Goal: Transaction & Acquisition: Purchase product/service

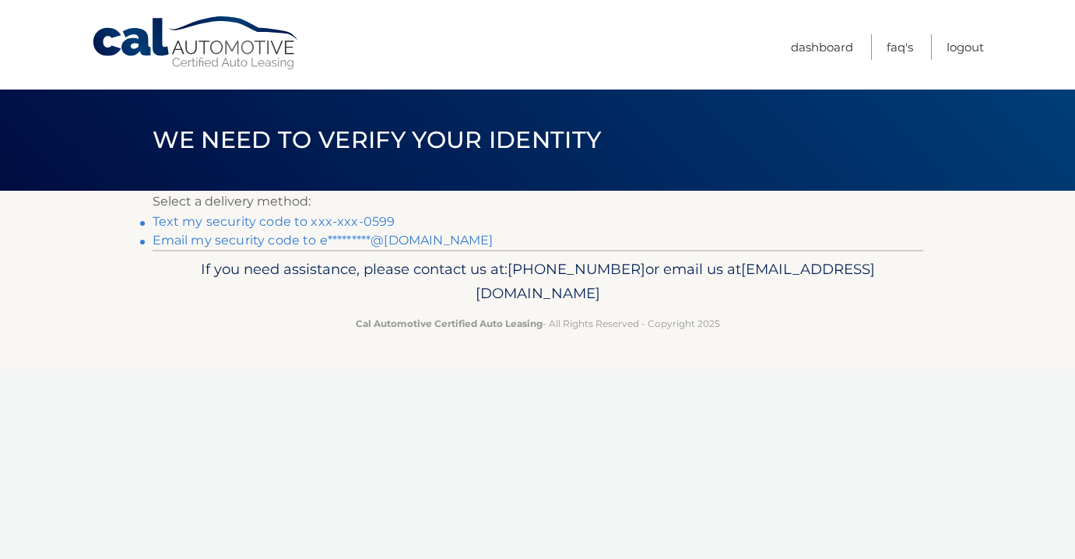
click at [287, 223] on link "Text my security code to xxx-xxx-0599" at bounding box center [274, 221] width 243 height 15
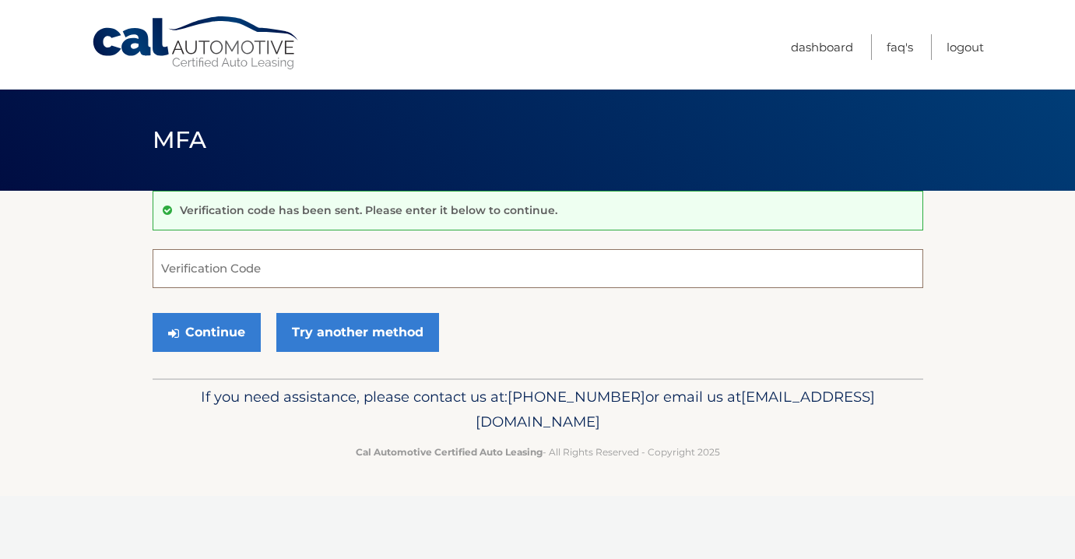
click at [283, 269] on input "Verification Code" at bounding box center [538, 268] width 770 height 39
click at [161, 275] on input "634029" at bounding box center [538, 268] width 770 height 39
type input "634029"
click at [187, 338] on button "Continue" at bounding box center [207, 332] width 108 height 39
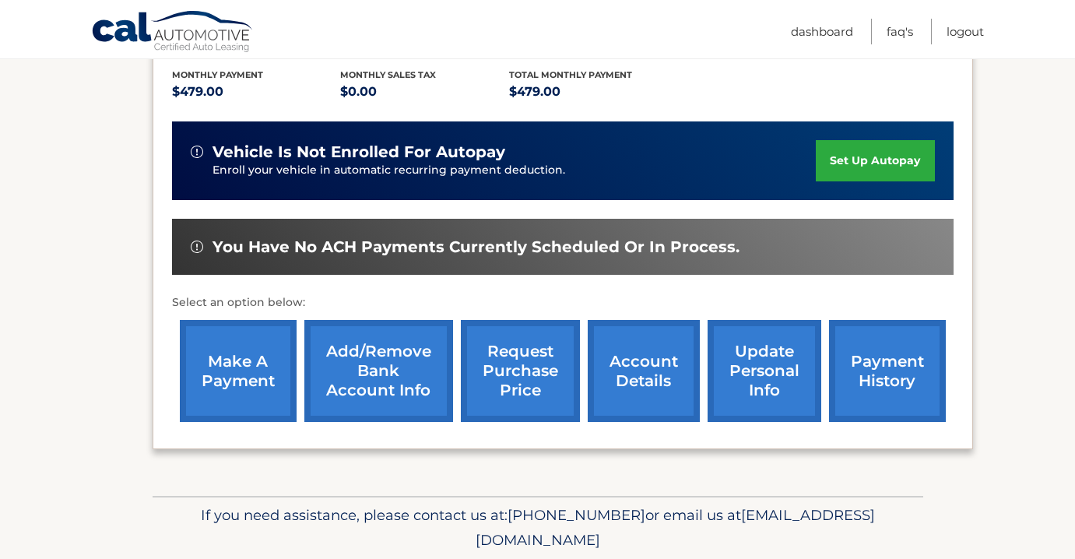
scroll to position [352, 0]
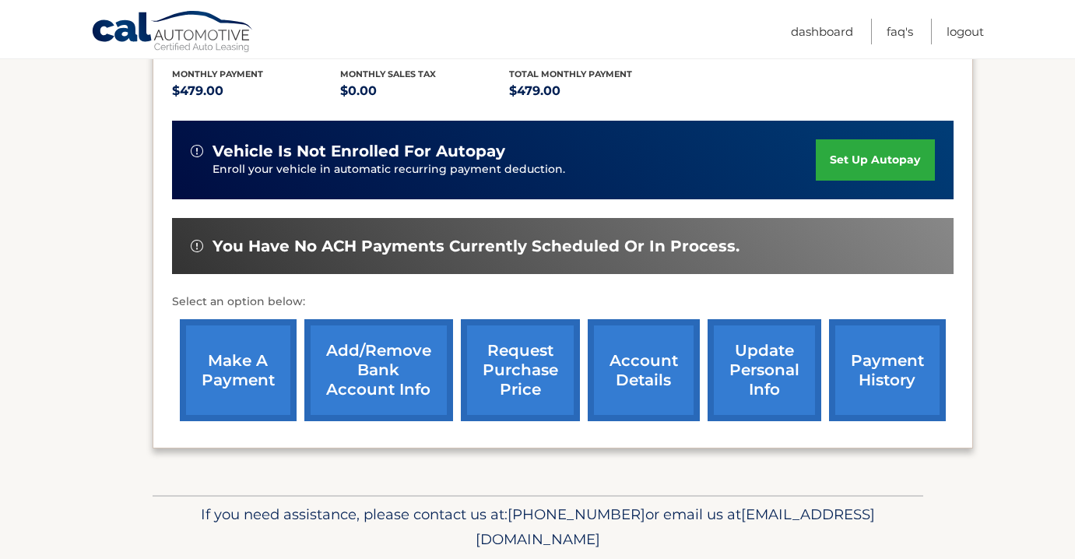
click at [261, 381] on link "make a payment" at bounding box center [238, 370] width 117 height 102
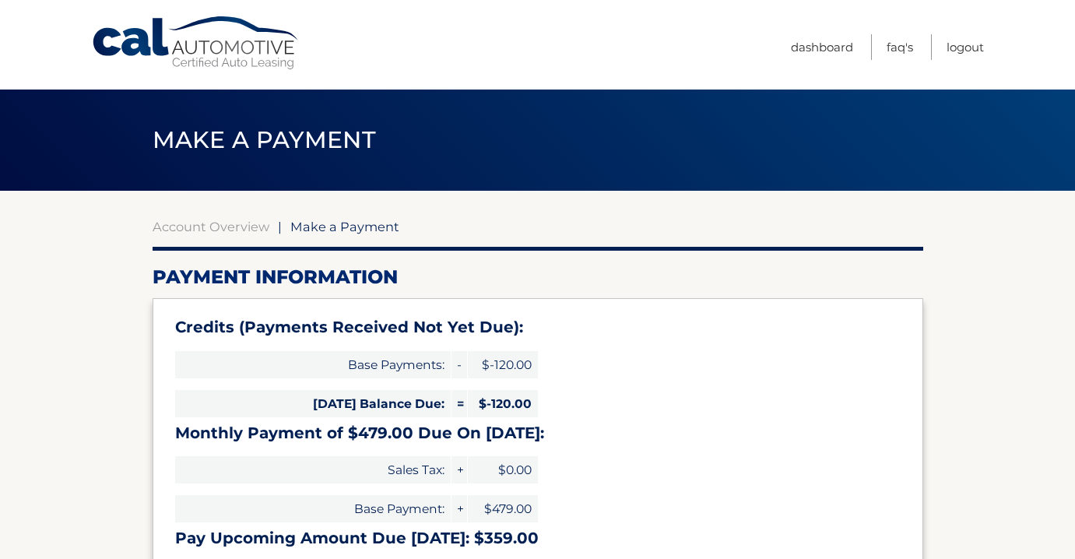
select select "OGIzYzY3MWEtODJjNS00NTIzLWE0ZTAtODk2NDFlNDg2MjQ5"
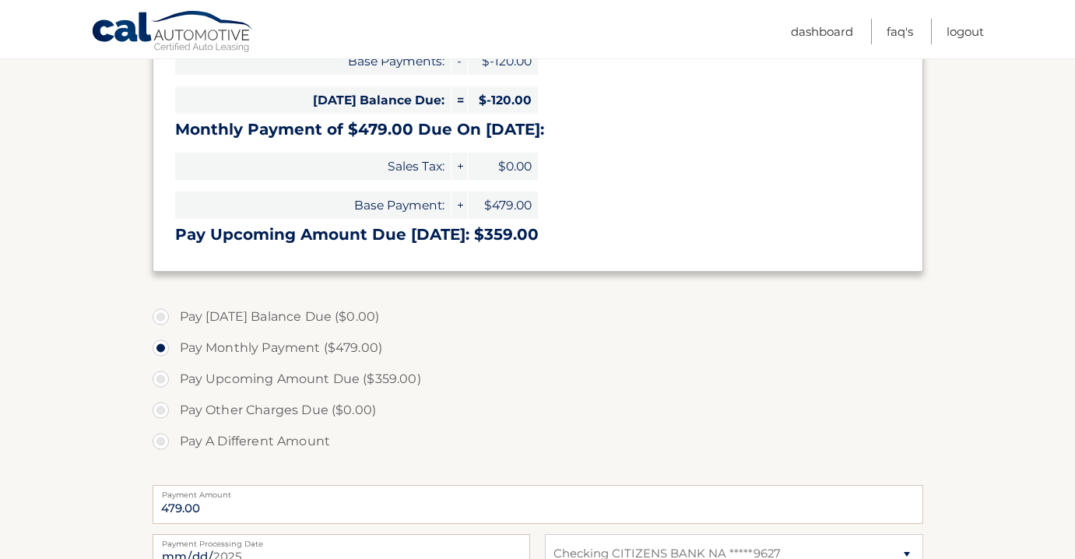
scroll to position [303, 0]
click at [212, 437] on label "Pay A Different Amount" at bounding box center [538, 441] width 770 height 31
click at [174, 437] on input "Pay A Different Amount" at bounding box center [167, 438] width 16 height 25
radio input "true"
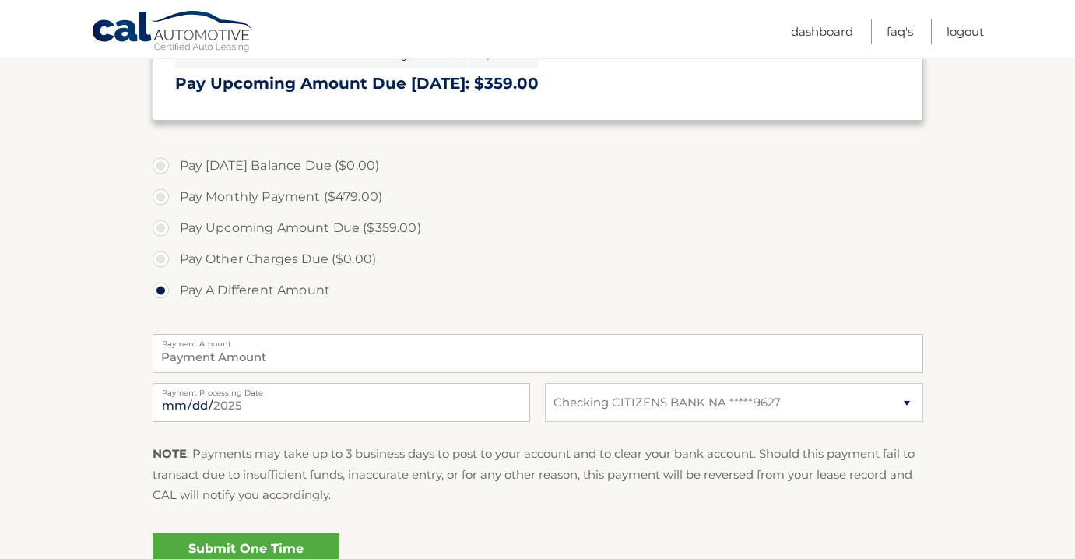
scroll to position [471, 0]
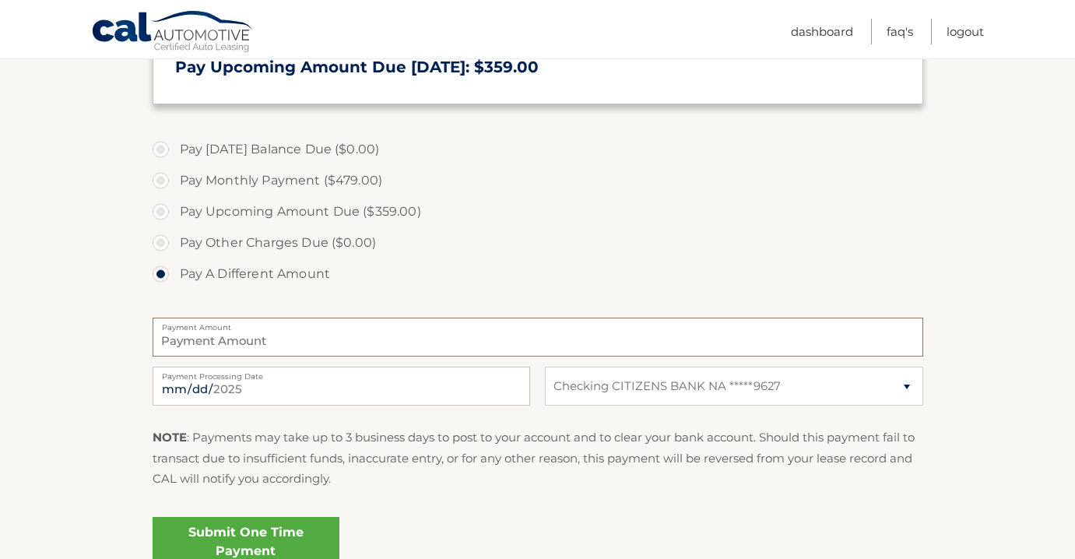
click at [623, 342] on input "Payment Amount" at bounding box center [538, 336] width 770 height 39
type input "120.00"
click at [303, 533] on link "Submit One Time Payment" at bounding box center [246, 542] width 187 height 50
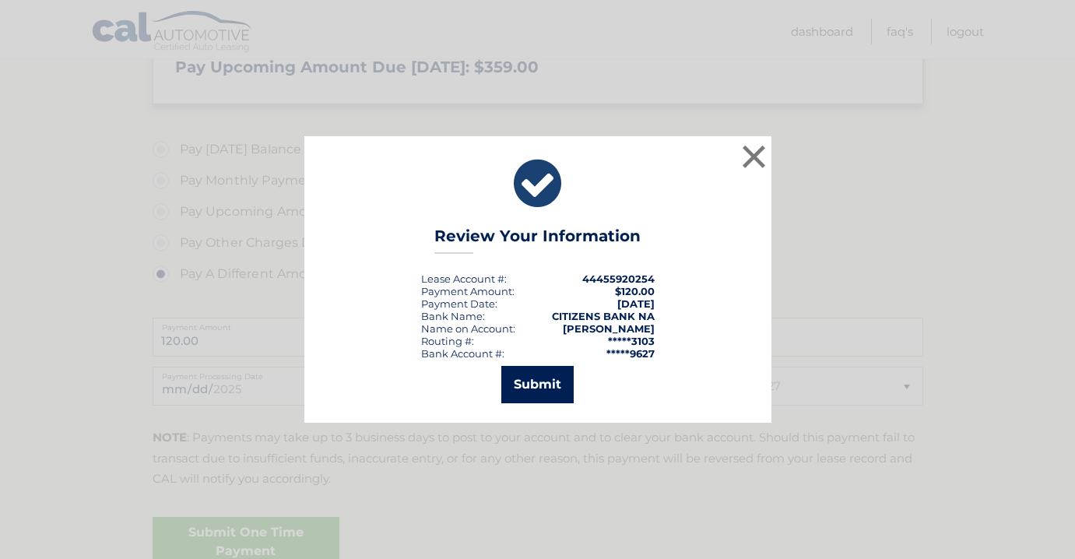
click at [528, 380] on button "Submit" at bounding box center [537, 384] width 72 height 37
